Goal: Task Accomplishment & Management: Use online tool/utility

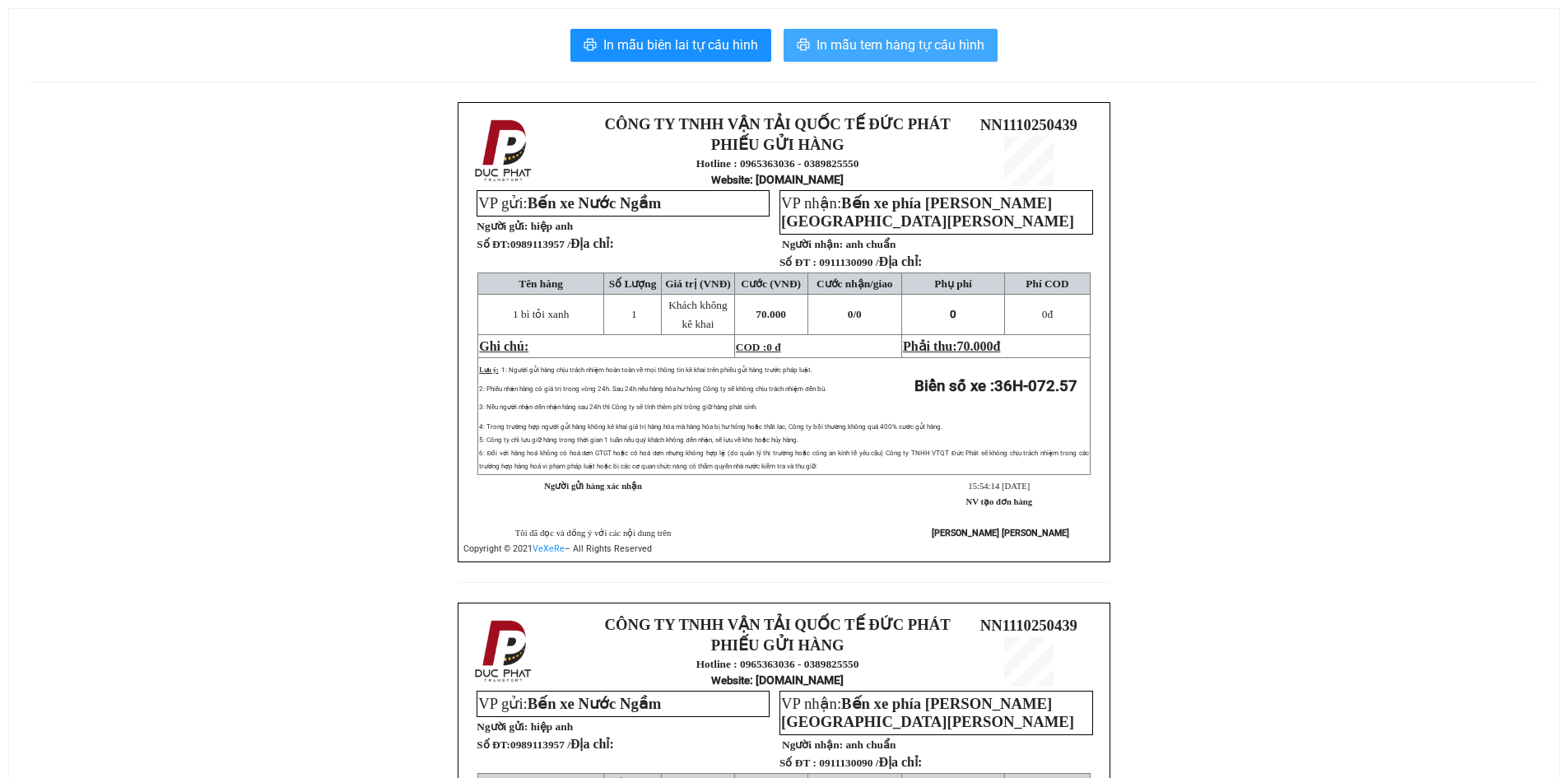
click at [923, 47] on span "In mẫu tem hàng tự cấu hình" at bounding box center [901, 45] width 168 height 20
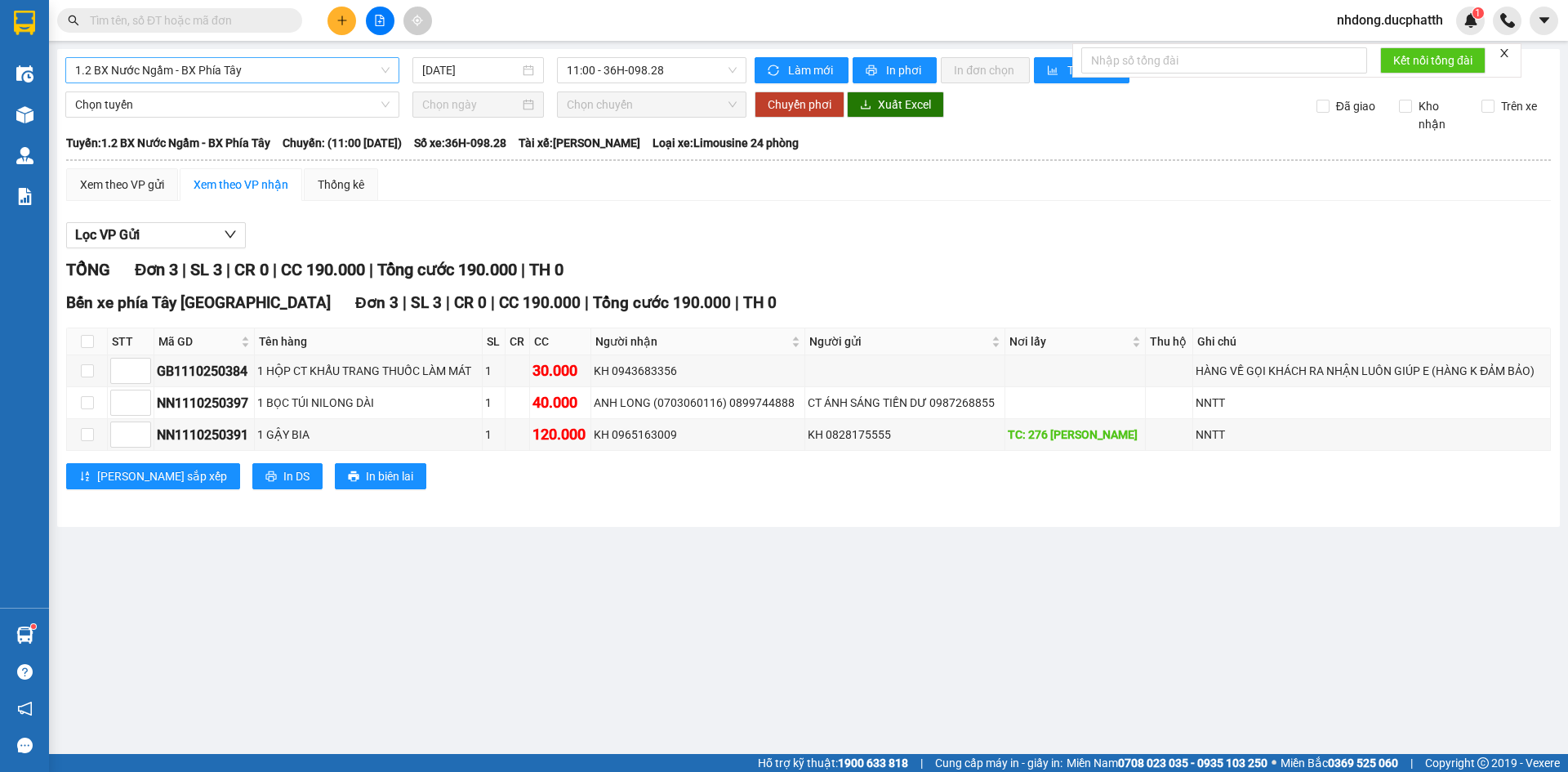
click at [294, 76] on span "1.2 BX Nước Ngầm - BX Phía Tây" at bounding box center [232, 70] width 315 height 24
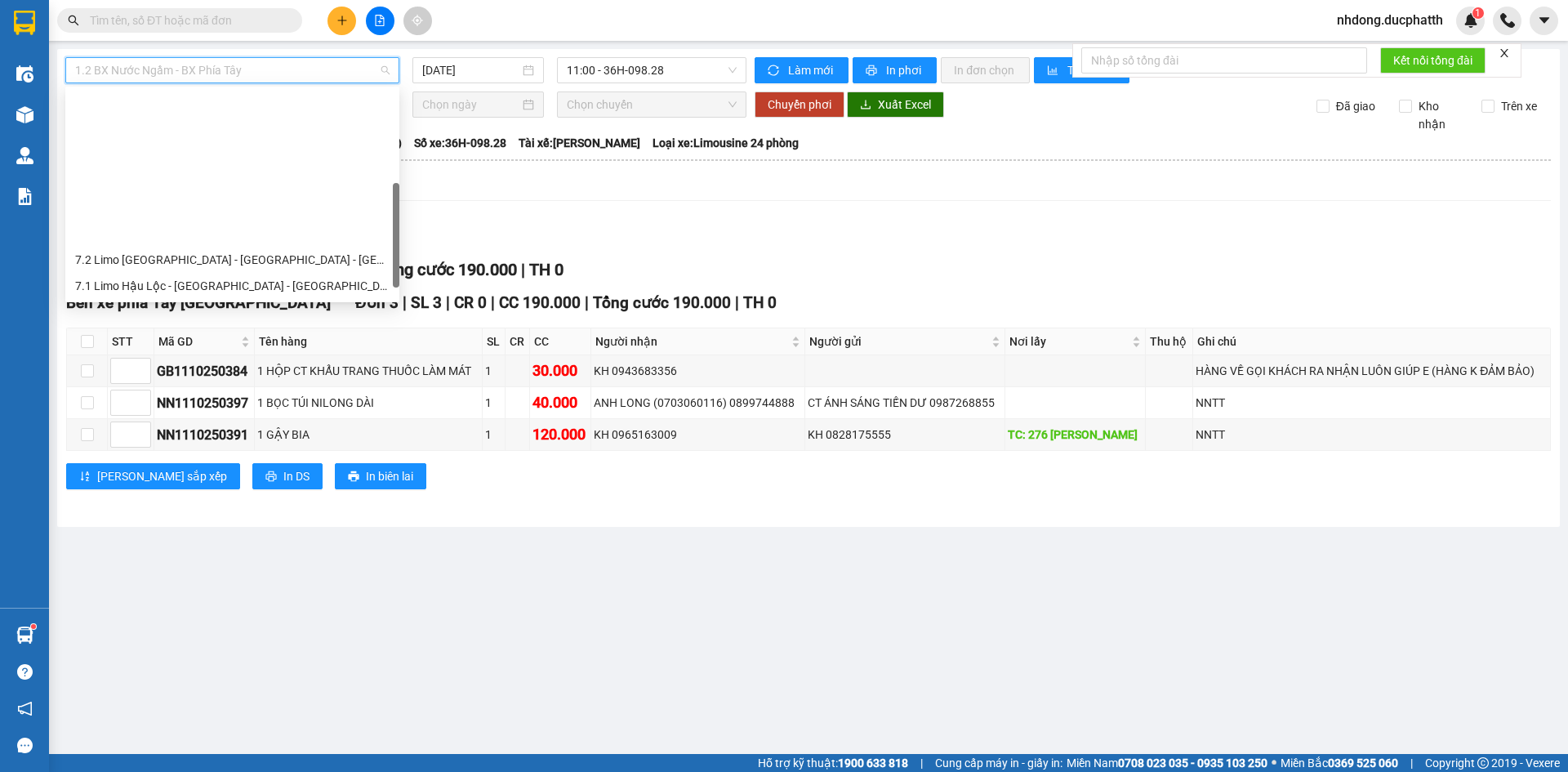
click at [290, 381] on div "3.2 BX Nước Ngầm - BX Hoằng Hóa" at bounding box center [232, 390] width 315 height 18
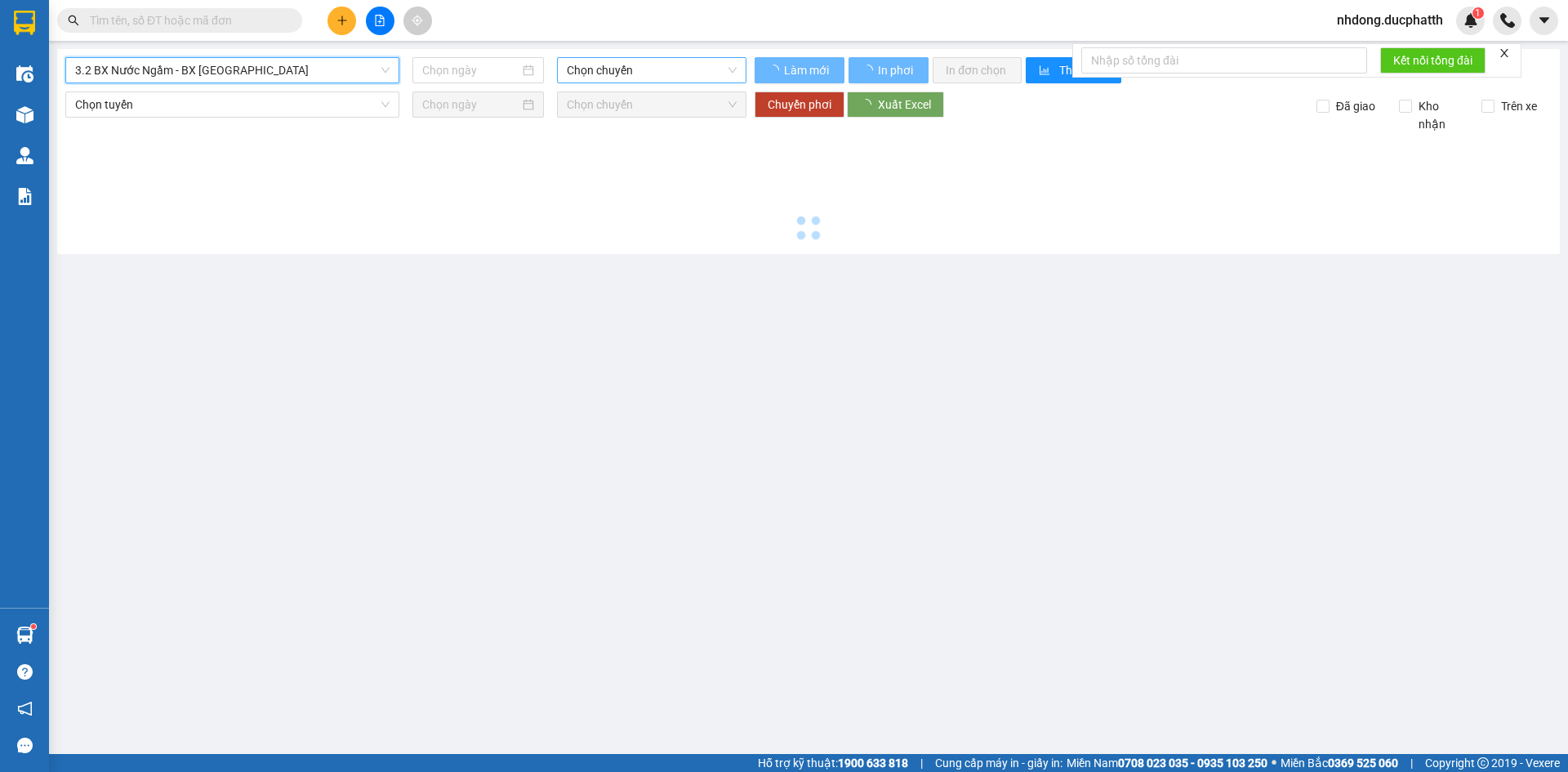
type input "11/10/2025"
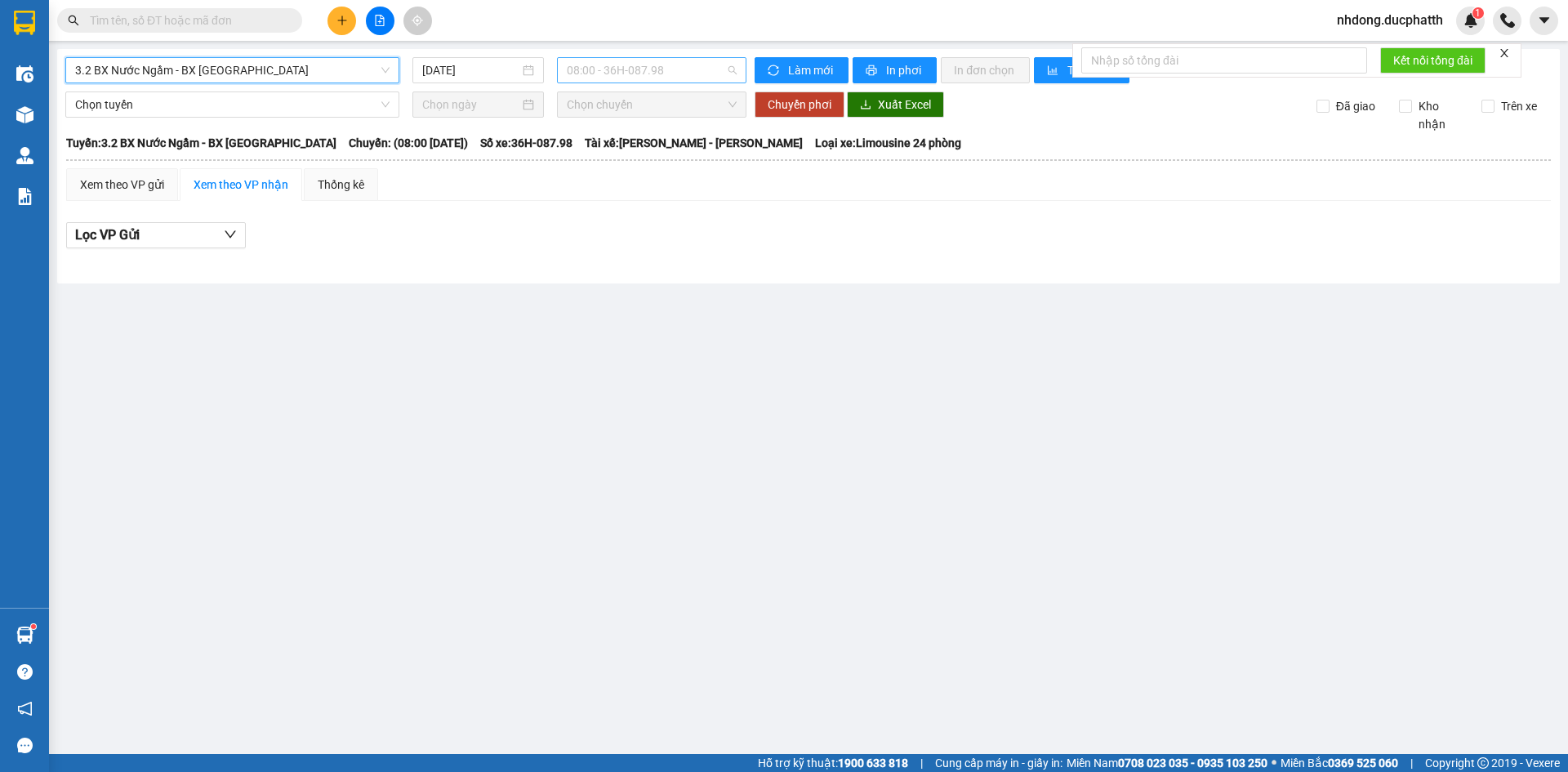
scroll to position [26, 0]
click at [662, 73] on span "08:00 - 36H-087.98" at bounding box center [651, 70] width 170 height 24
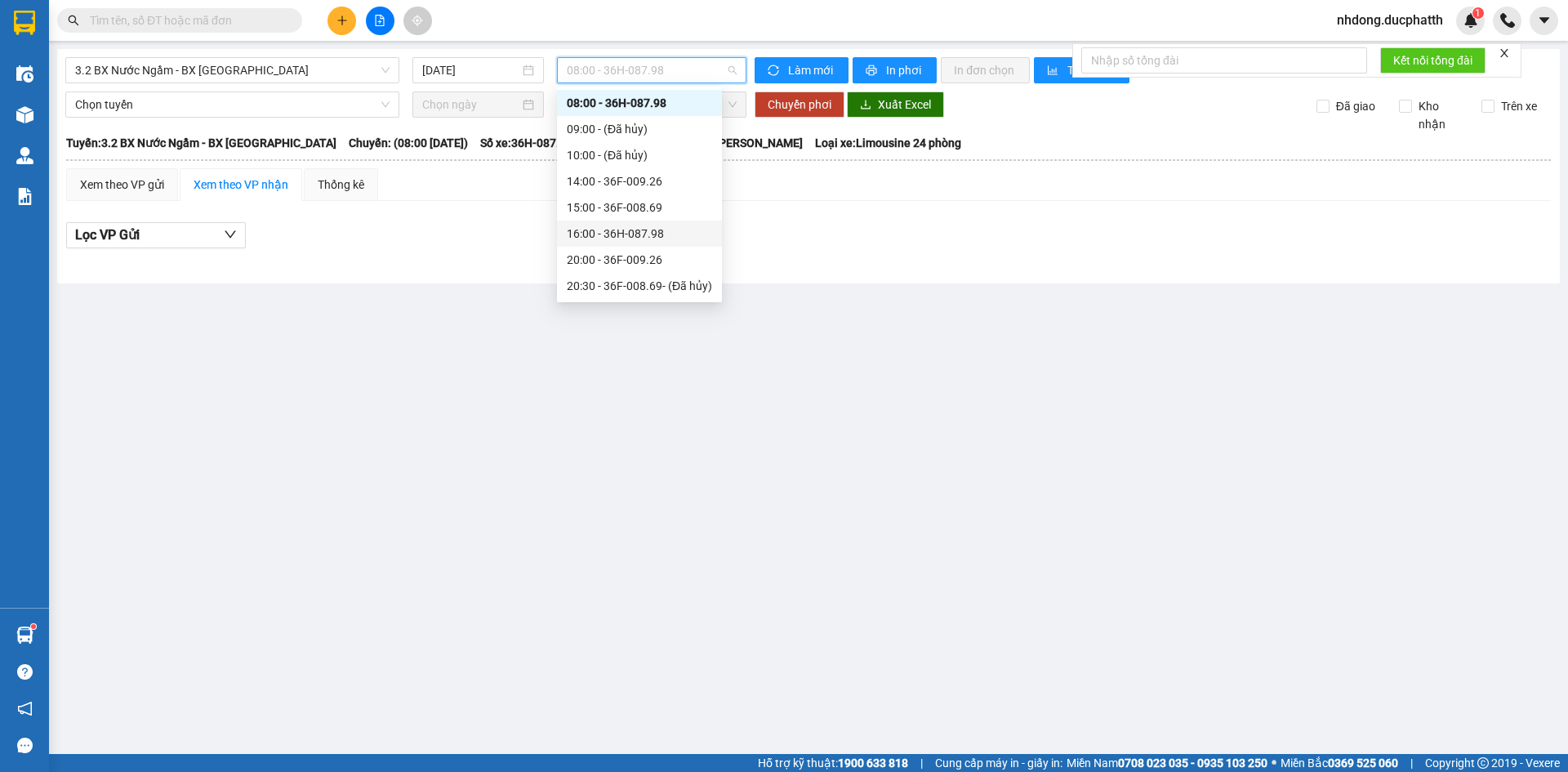
click at [650, 221] on div "16:00 - 36H-087.98" at bounding box center [640, 233] width 165 height 26
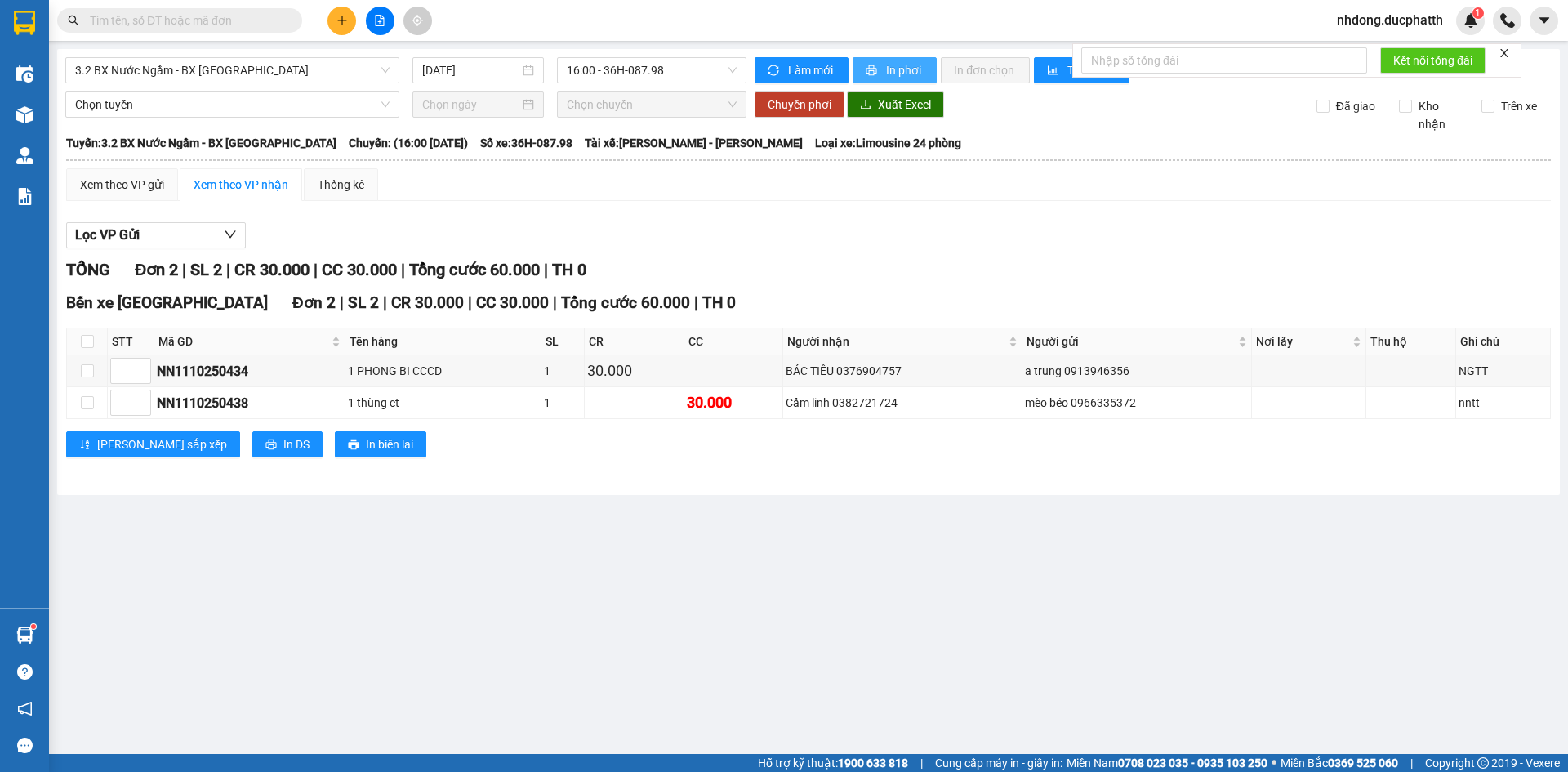
click at [900, 69] on span "In phơi" at bounding box center [905, 70] width 38 height 18
click at [308, 69] on span "3.2 BX Nước Ngầm - BX Hoằng Hóa" at bounding box center [232, 70] width 315 height 24
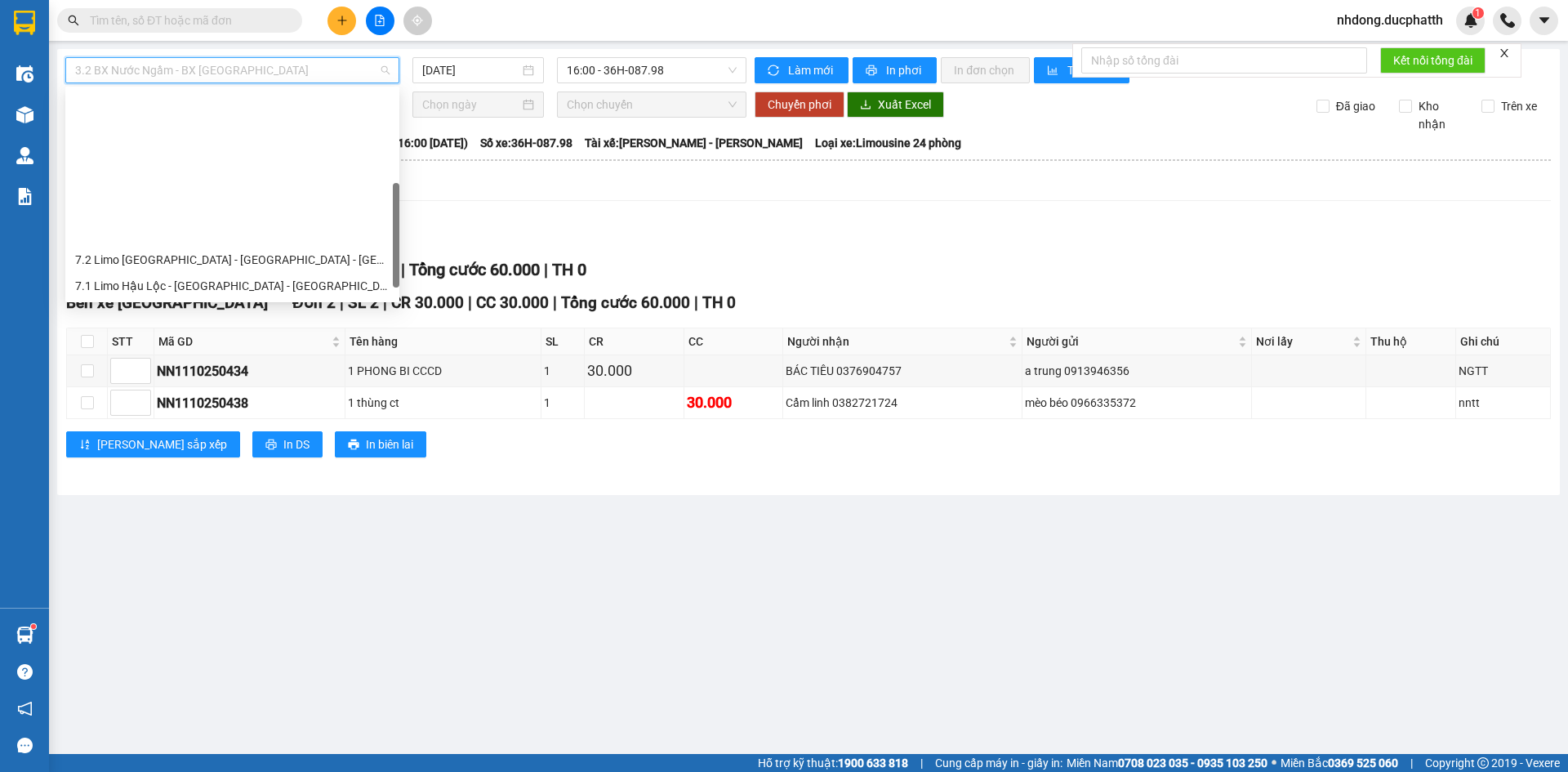
click at [263, 407] on div "1.2 BX Nước Ngầm - BX Phía Tây" at bounding box center [232, 416] width 315 height 18
type input "11/10/2025"
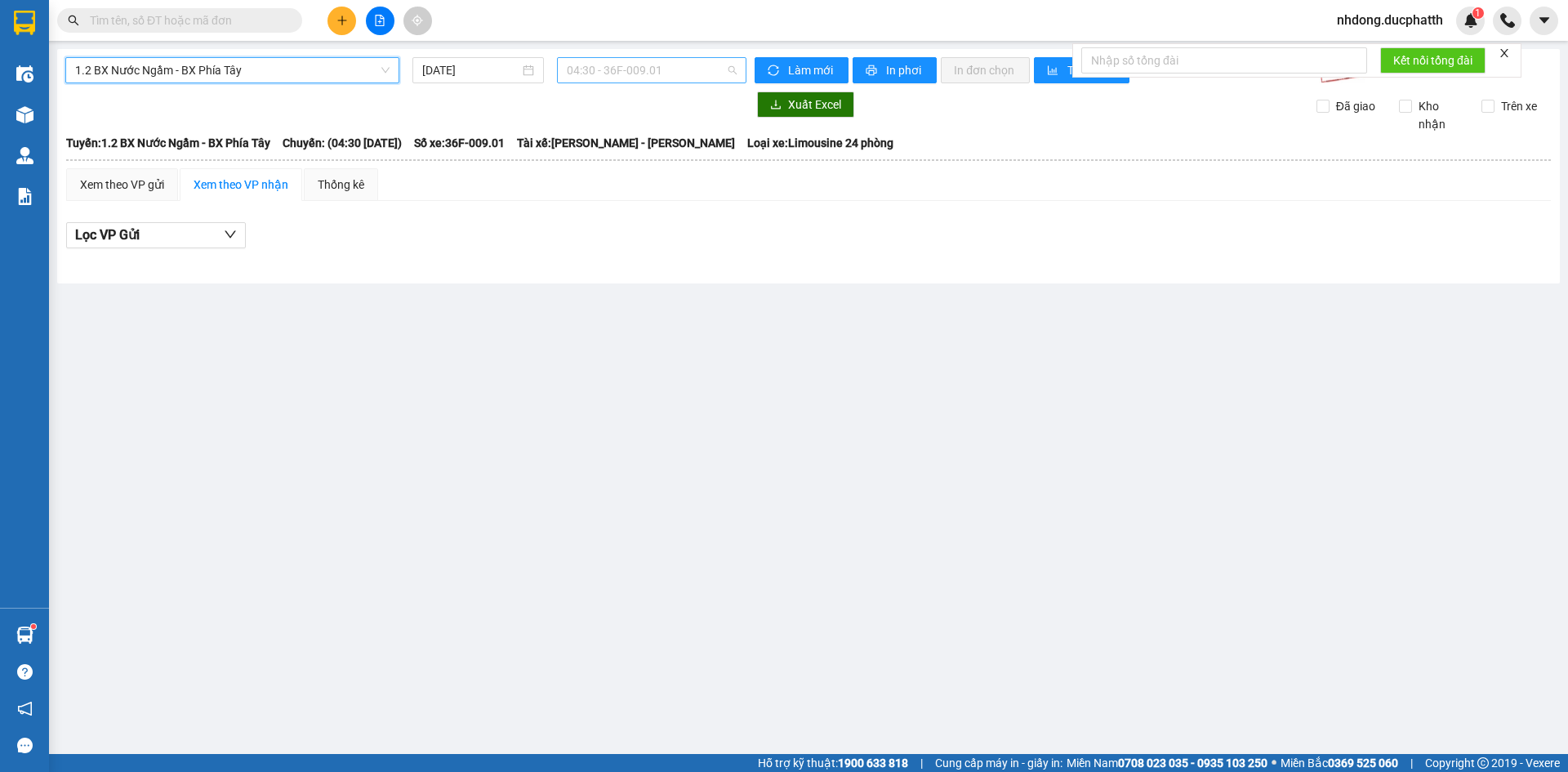
click at [646, 77] on span "04:30 - 36F-009.01" at bounding box center [651, 70] width 170 height 24
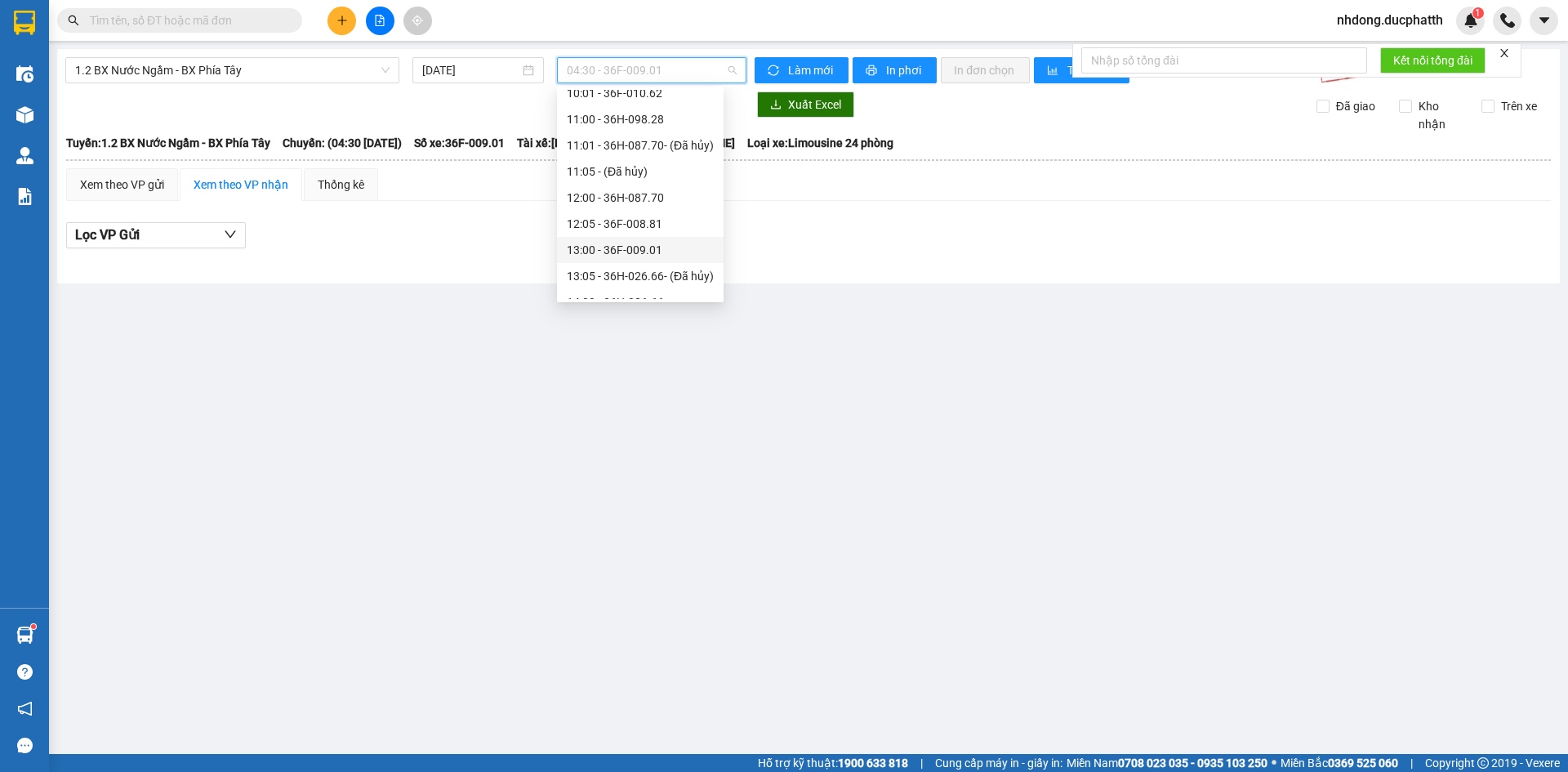
scroll to position [434, 0]
click at [649, 245] on div "16:00 - 36F-009.28" at bounding box center [640, 242] width 147 height 18
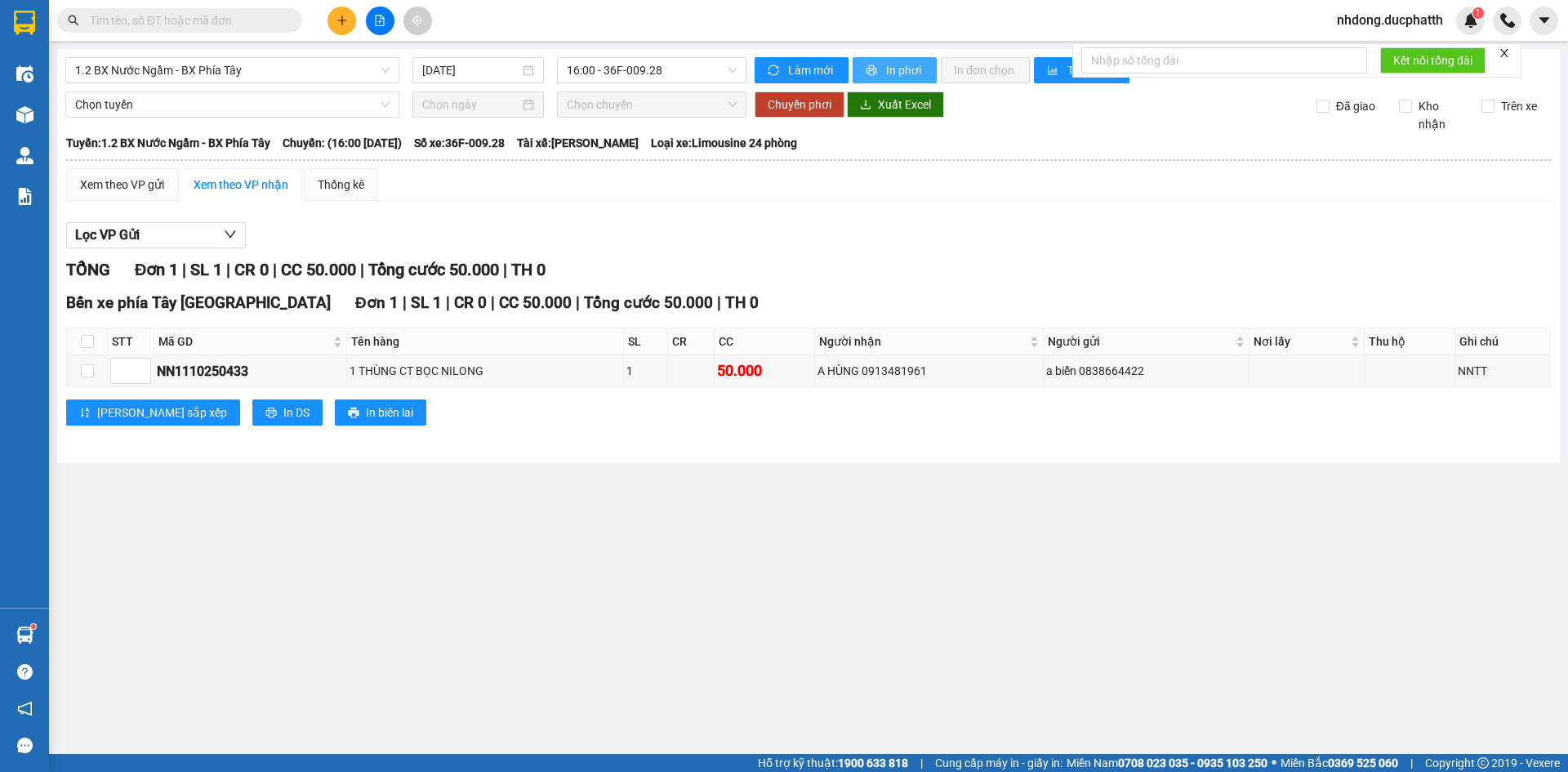
click at [903, 64] on span "In phơi" at bounding box center [905, 70] width 38 height 18
click at [509, 22] on div "Kết quả tìm kiếm ( 0 ) Bộ lọc No Data nhdong.ducphatth 1" at bounding box center [784, 20] width 1568 height 41
